Goal: Navigation & Orientation: Find specific page/section

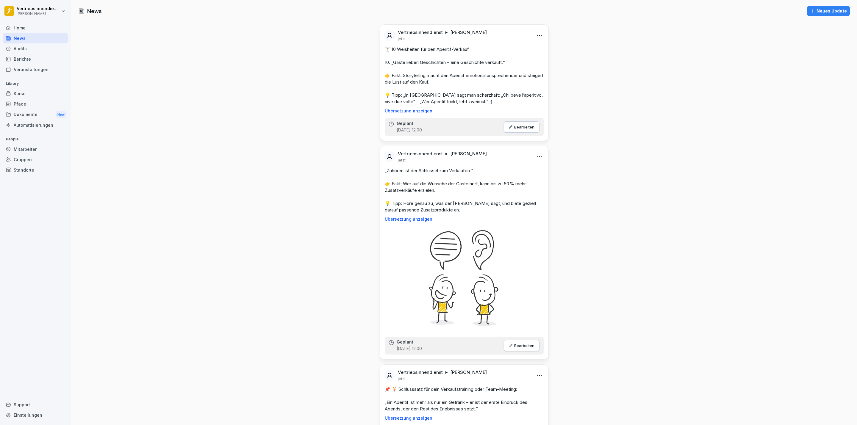
click at [20, 19] on div at bounding box center [35, 21] width 65 height 4
click at [20, 27] on div "Home" at bounding box center [35, 28] width 65 height 10
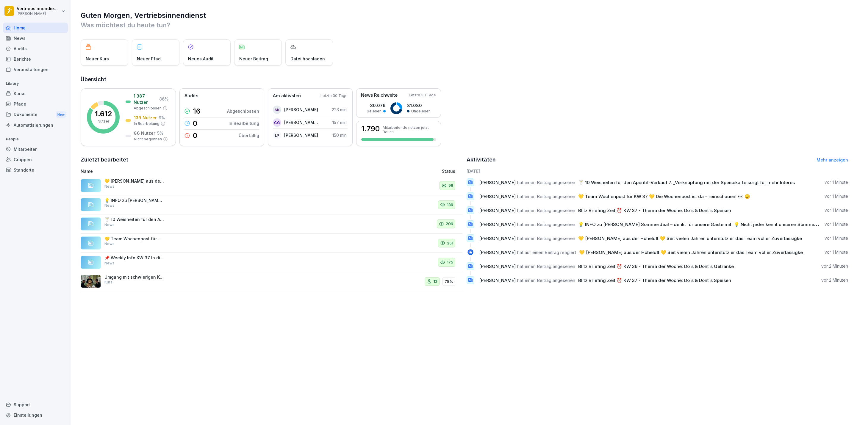
click at [29, 99] on div "Pfade" at bounding box center [35, 104] width 65 height 10
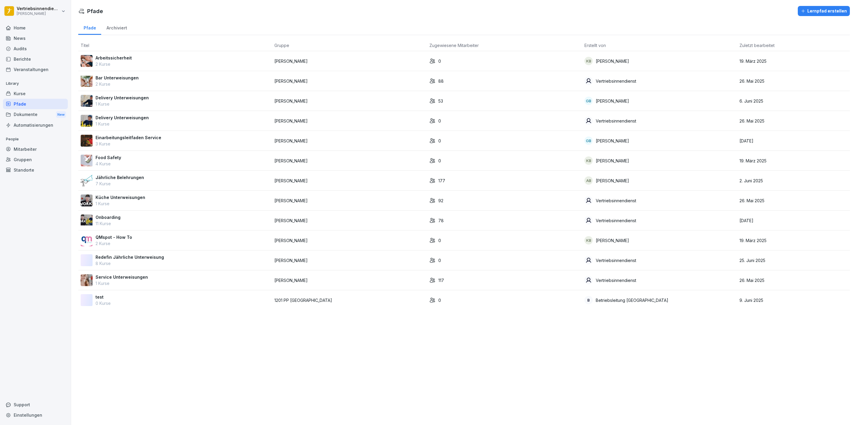
click at [29, 94] on div "Kurse" at bounding box center [35, 93] width 65 height 10
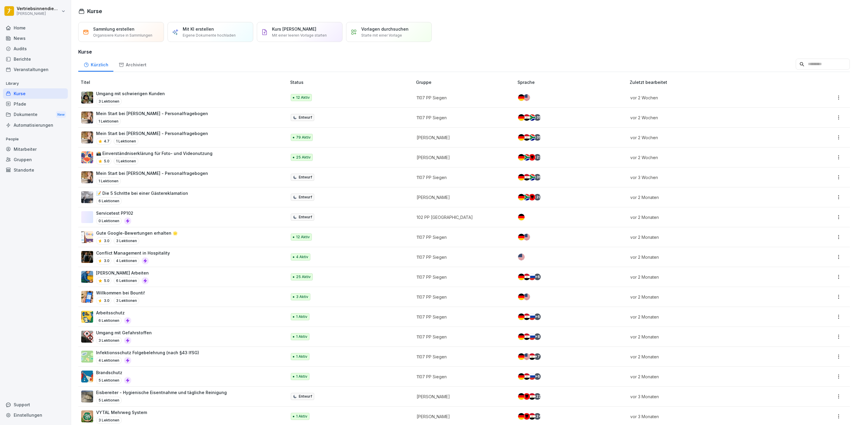
click at [24, 110] on div "Dokumente New" at bounding box center [35, 114] width 65 height 11
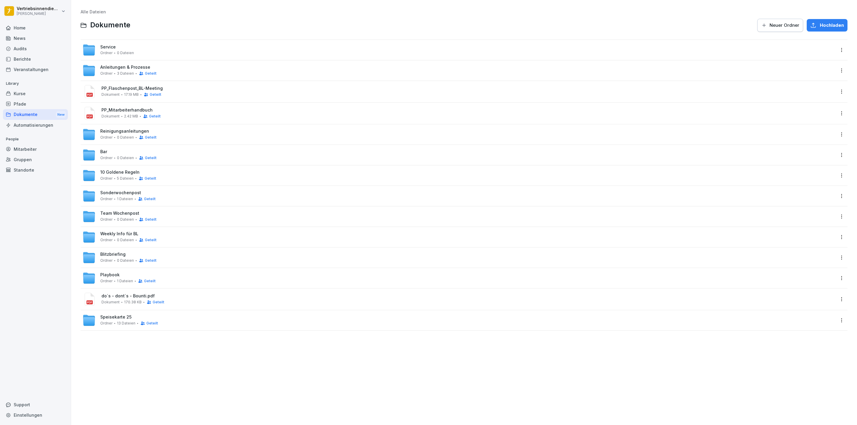
click at [92, 137] on icon at bounding box center [89, 135] width 12 height 9
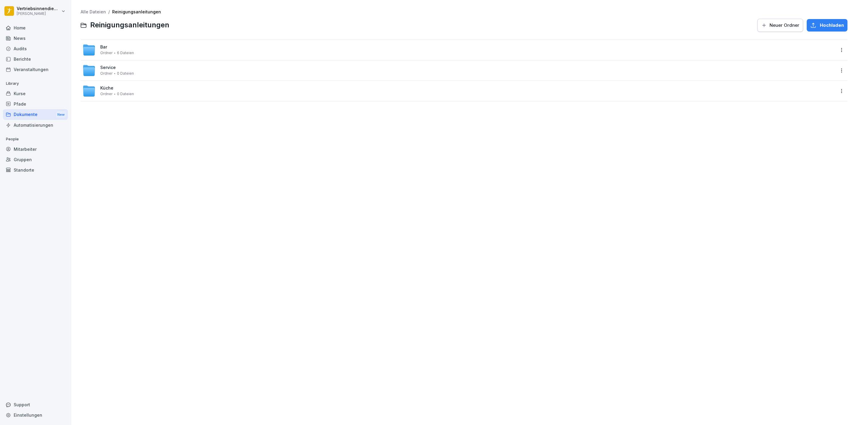
click at [115, 91] on div "Küche Ordner 0 Dateien" at bounding box center [117, 91] width 34 height 10
click at [820, 24] on span "Hochladen" at bounding box center [832, 25] width 24 height 7
click at [26, 94] on div "Kurse" at bounding box center [35, 93] width 65 height 10
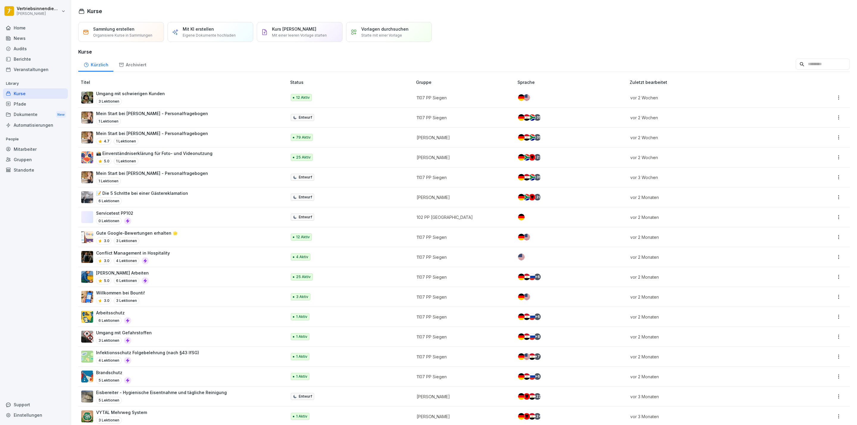
click at [26, 27] on div "Home" at bounding box center [35, 28] width 65 height 10
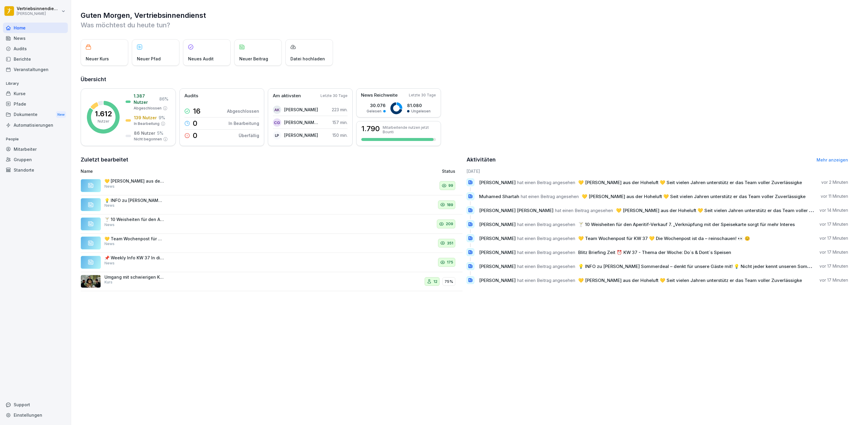
click at [45, 40] on div "News" at bounding box center [35, 38] width 65 height 10
